Goal: Task Accomplishment & Management: Use online tool/utility

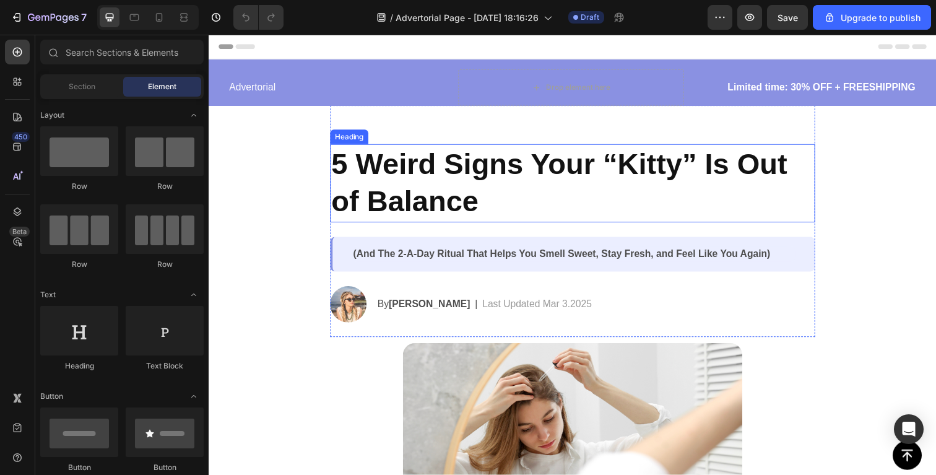
click at [504, 186] on h2 "5 Weird Signs Your “Kitty” Is Out of Balance" at bounding box center [579, 187] width 495 height 80
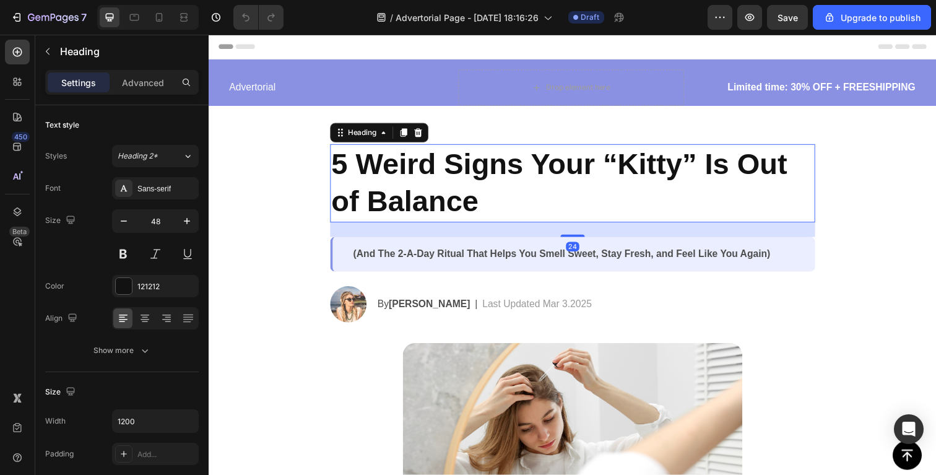
click at [504, 186] on h2 "5 Weird Signs Your “Kitty” Is Out of Balance" at bounding box center [579, 187] width 495 height 80
click at [504, 186] on p "5 Weird Signs Your “Kitty” Is Out of Balance" at bounding box center [580, 186] width 493 height 77
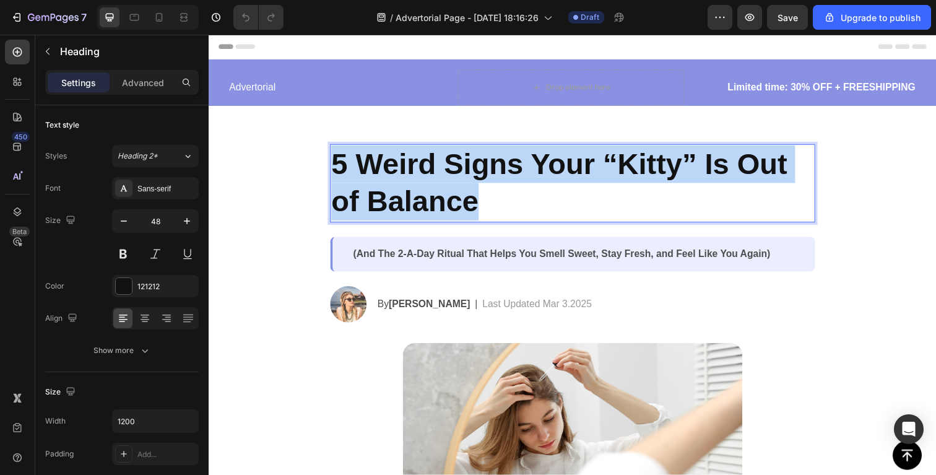
click at [504, 186] on p "5 Weird Signs Your “Kitty” Is Out of Balance" at bounding box center [580, 186] width 493 height 77
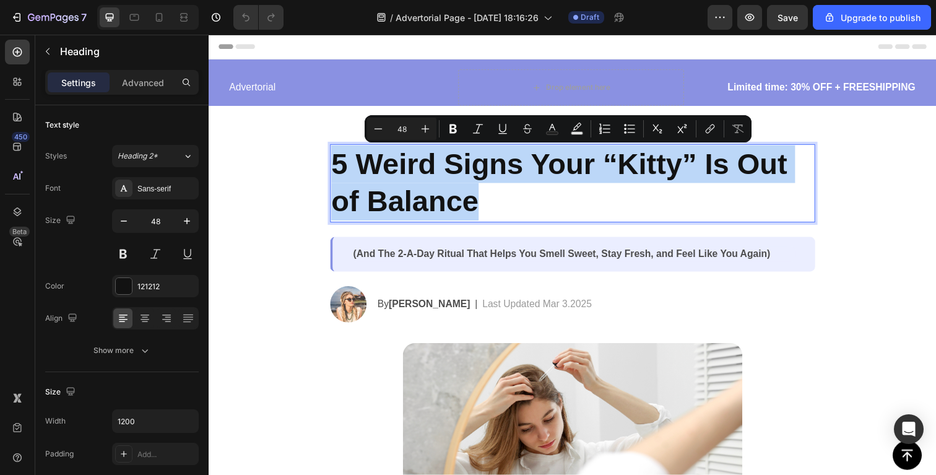
copy p "5 Weird Signs Your “Kitty” Is Out of Balance"
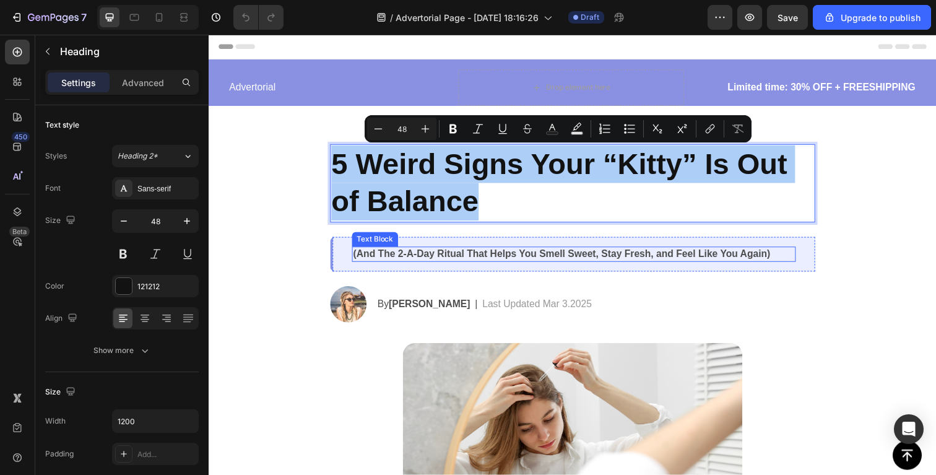
click at [465, 262] on p "(And The 2-A-Day Ritual That Helps You Smell Sweet, Stay Fresh, and Feel Like Y…" at bounding box center [581, 258] width 450 height 13
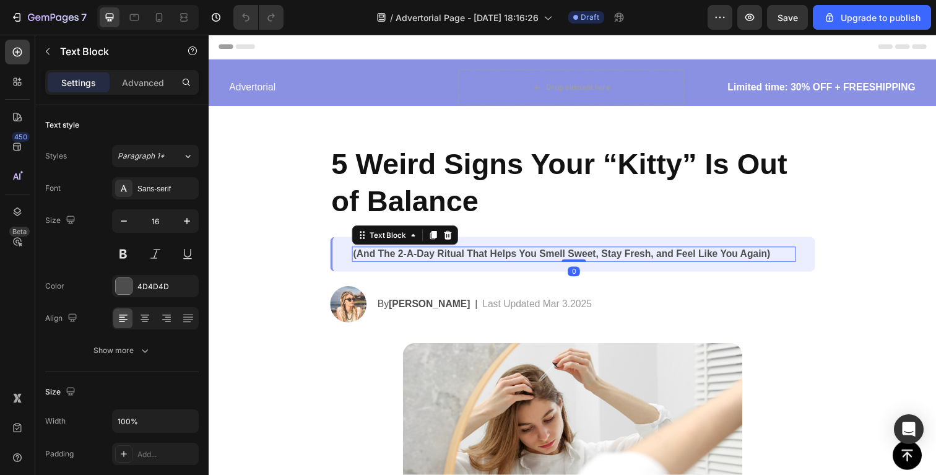
click at [465, 262] on p "(And The 2-A-Day Ritual That Helps You Smell Sweet, Stay Fresh, and Feel Like Y…" at bounding box center [581, 258] width 450 height 13
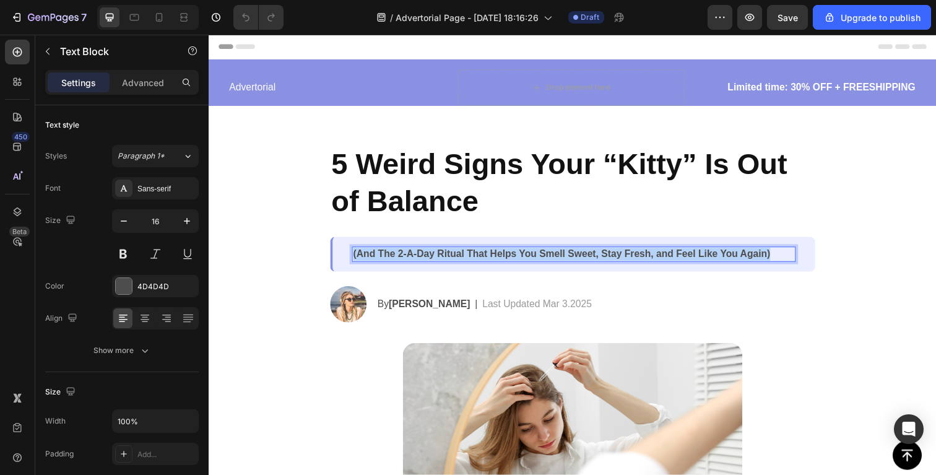
click at [465, 262] on p "(And The 2-A-Day Ritual That Helps You Smell Sweet, Stay Fresh, and Feel Like Y…" at bounding box center [581, 258] width 450 height 13
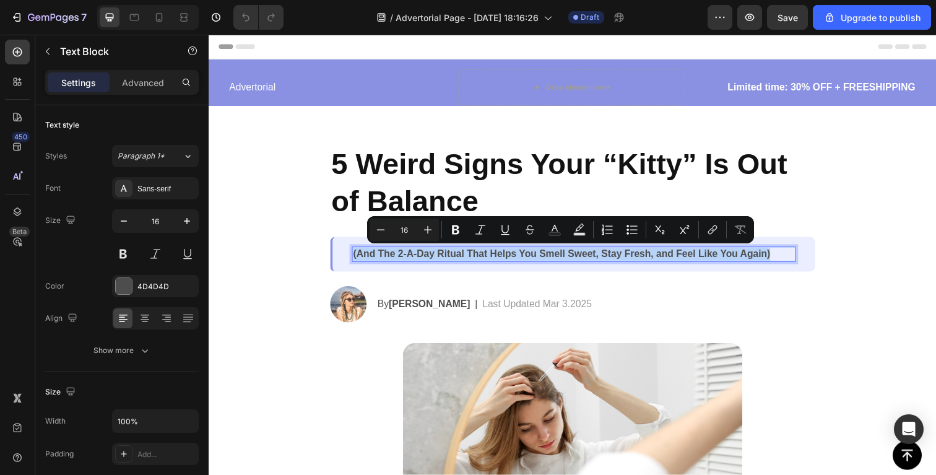
copy p "(And The 2-A-Day Ritual That Helps You Smell Sweet, Stay Fresh, and Feel Like Y…"
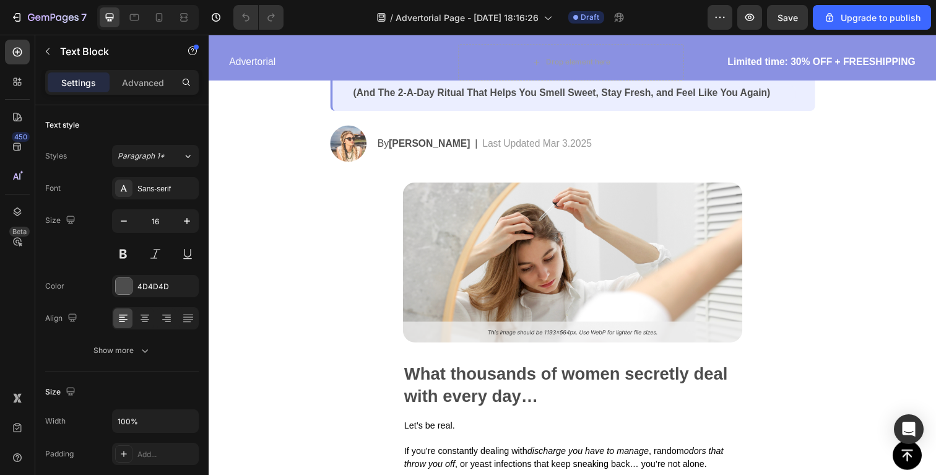
scroll to position [178, 0]
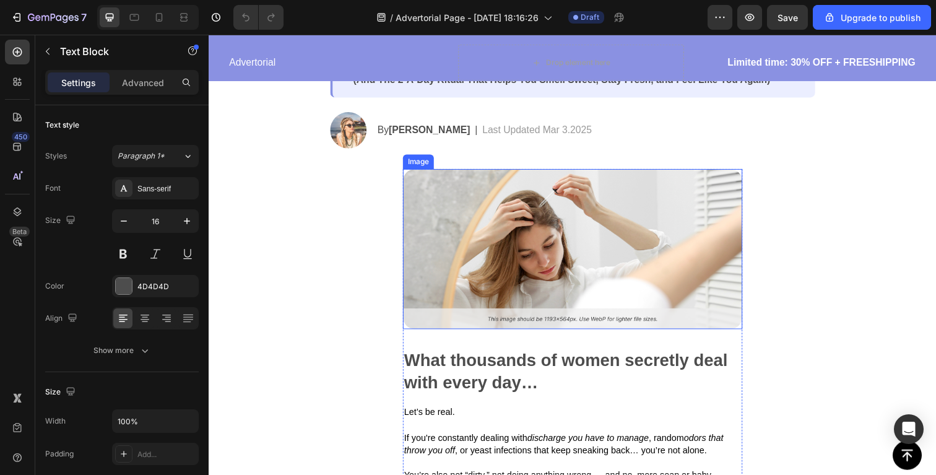
click at [578, 223] on img at bounding box center [580, 254] width 347 height 164
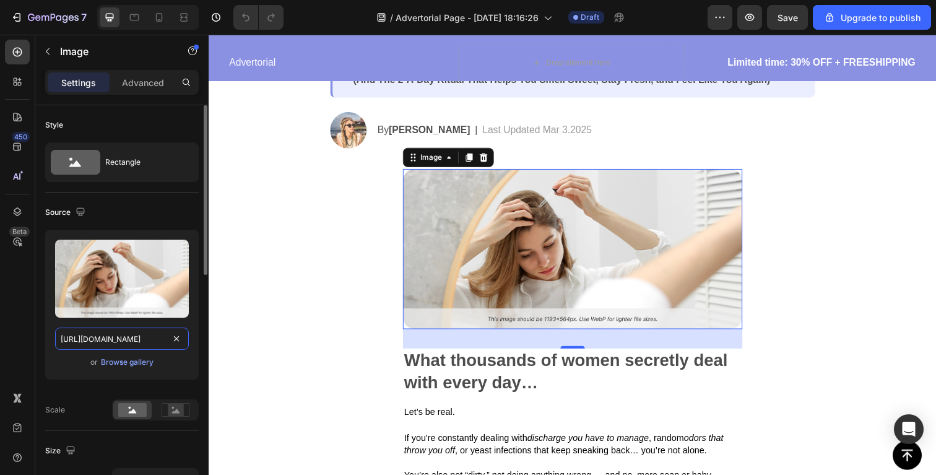
click at [136, 337] on input "[URL][DOMAIN_NAME]" at bounding box center [122, 338] width 134 height 22
copy p "(And The 2-A-Day Ritual That Helps You Smell Sweet, Stay Fresh, and Feel Like Y…"
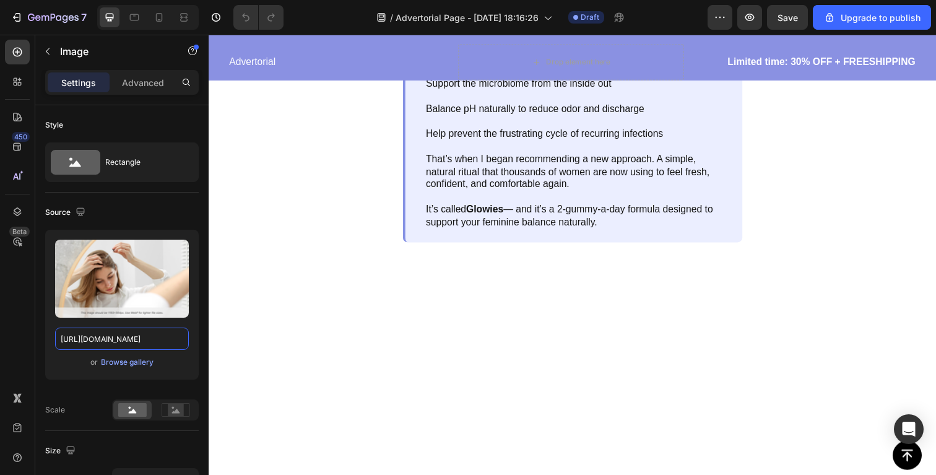
scroll to position [3189, 0]
